Goal: Task Accomplishment & Management: Complete application form

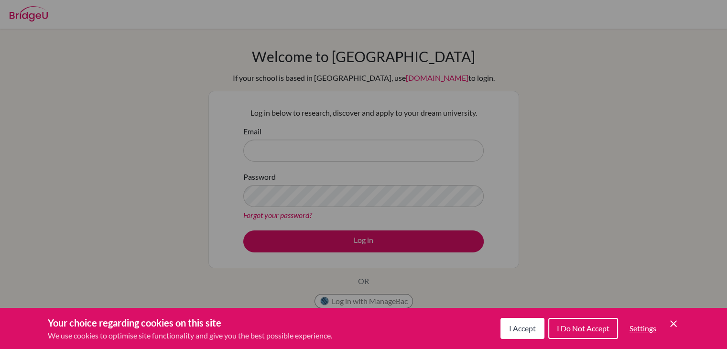
click at [467, 98] on div "Cookie Preferences" at bounding box center [363, 174] width 727 height 349
click at [673, 322] on icon "Cookie Control Close Icon" at bounding box center [673, 323] width 11 height 11
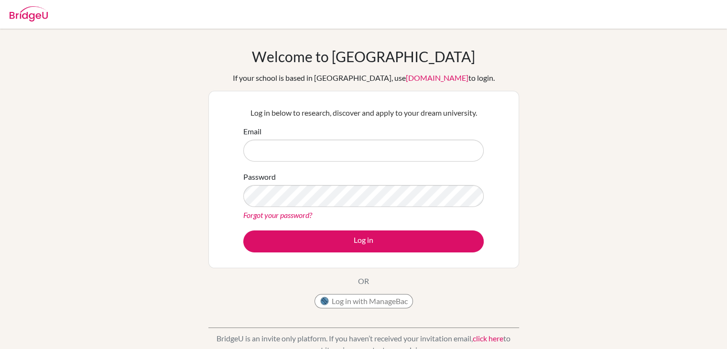
drag, startPoint x: 308, startPoint y: 131, endPoint x: 300, endPoint y: 147, distance: 17.7
click at [300, 147] on div "Email" at bounding box center [363, 144] width 241 height 36
click at [300, 147] on input "Email" at bounding box center [363, 151] width 241 height 22
drag, startPoint x: 440, startPoint y: 184, endPoint x: 476, endPoint y: 209, distance: 44.0
click at [476, 209] on div "Password Forgot your password?" at bounding box center [363, 196] width 241 height 50
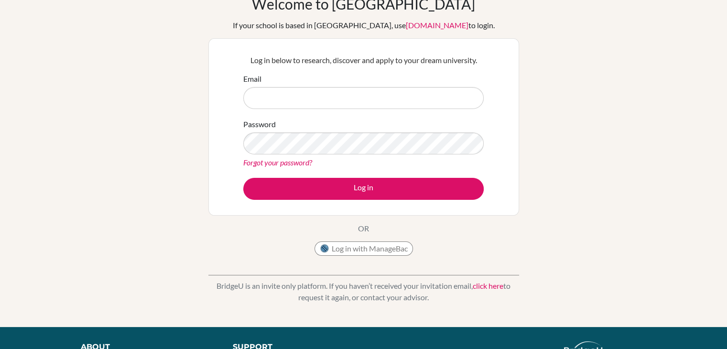
scroll to position [68, 0]
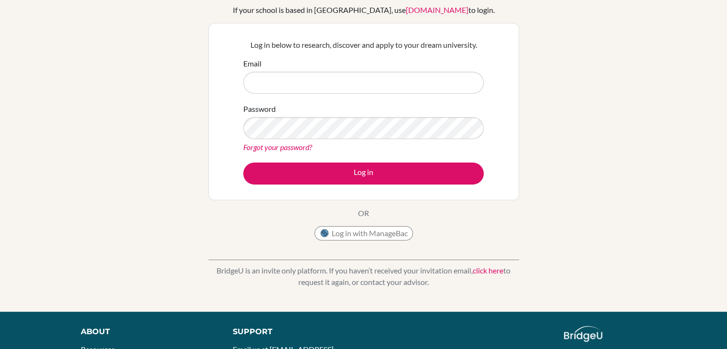
click at [482, 201] on div "Welcome to [GEOGRAPHIC_DATA] If your school is based in [GEOGRAPHIC_DATA], use …" at bounding box center [363, 112] width 311 height 265
click at [482, 203] on div "Welcome to [GEOGRAPHIC_DATA] If your school is based in [GEOGRAPHIC_DATA], use …" at bounding box center [363, 112] width 311 height 265
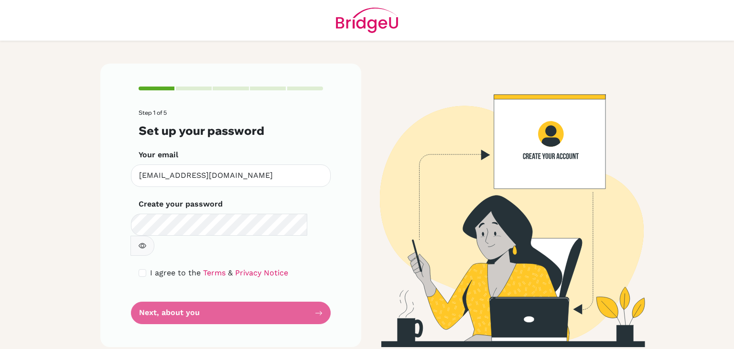
drag, startPoint x: 269, startPoint y: 184, endPoint x: 109, endPoint y: 158, distance: 162.2
click at [109, 158] on div "Step 1 of 5 Set up your password Your email [EMAIL_ADDRESS][DOMAIN_NAME] Invali…" at bounding box center [230, 206] width 261 height 284
type input "[EMAIL_ADDRESS][DOMAIN_NAME]"
click at [163, 213] on div "Create your password Make sure it's at least 6 characters" at bounding box center [231, 226] width 185 height 57
click at [154, 236] on button "button" at bounding box center [143, 246] width 24 height 20
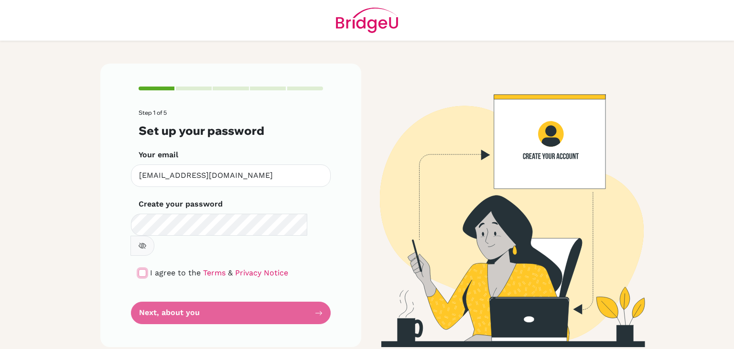
click at [142, 269] on input "checkbox" at bounding box center [143, 273] width 8 height 8
checkbox input "true"
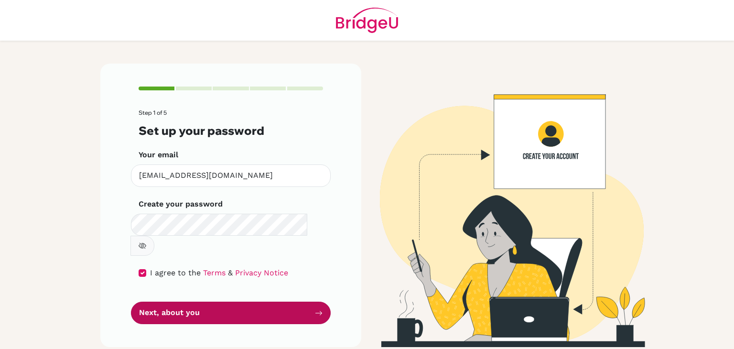
click at [173, 302] on button "Next, about you" at bounding box center [231, 313] width 200 height 22
